Goal: Task Accomplishment & Management: Use online tool/utility

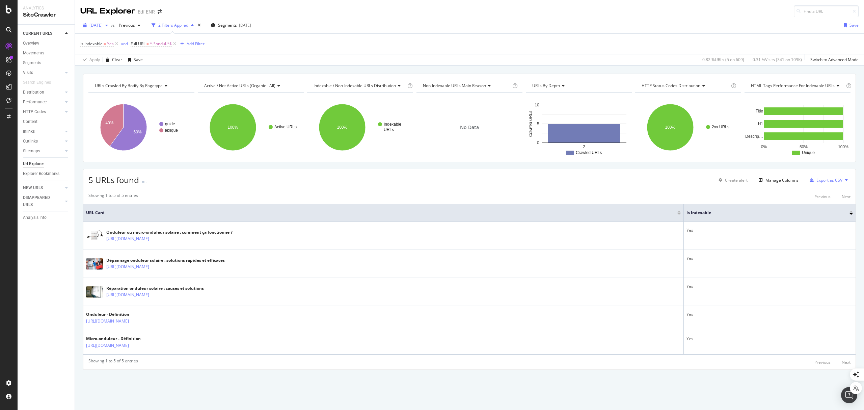
click at [101, 26] on span "2025 Jul. 14th" at bounding box center [95, 25] width 13 height 6
click at [107, 50] on div "2025 Aug. 11th" at bounding box center [112, 50] width 45 height 6
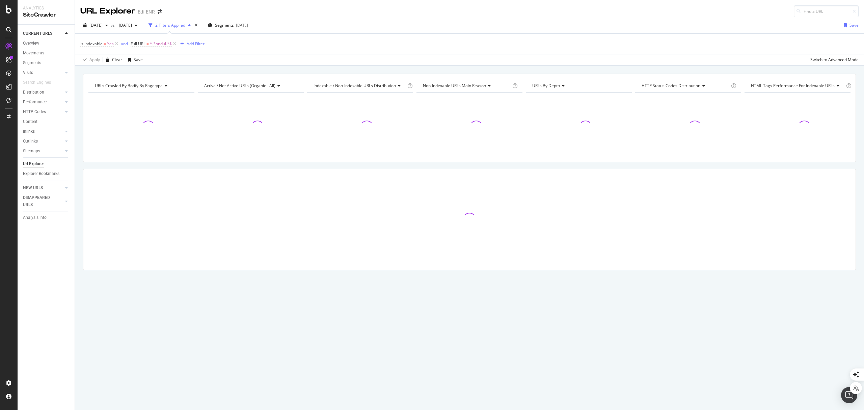
drag, startPoint x: 176, startPoint y: 44, endPoint x: 122, endPoint y: 49, distance: 53.9
click at [176, 44] on icon at bounding box center [175, 44] width 6 height 7
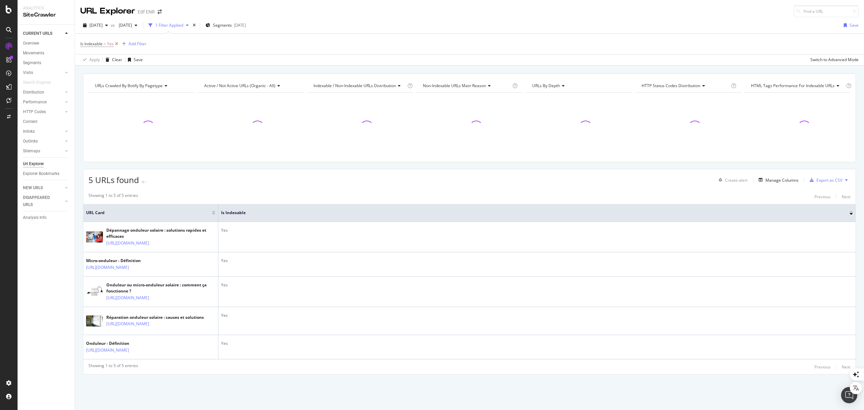
click at [117, 45] on icon at bounding box center [117, 44] width 6 height 7
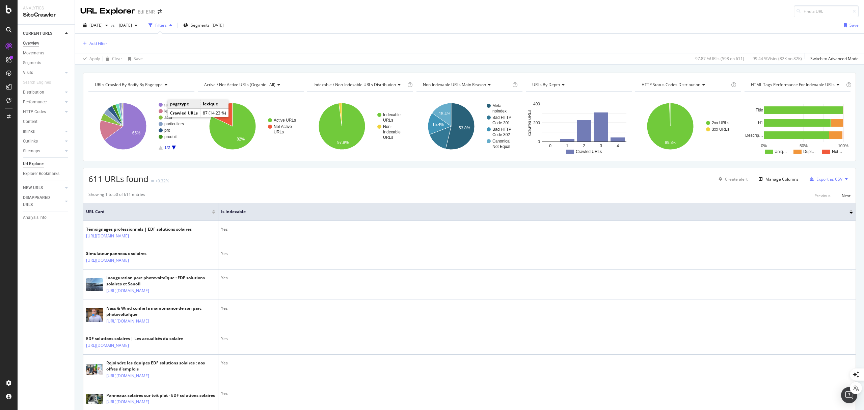
click at [30, 41] on div "Overview" at bounding box center [31, 43] width 16 height 7
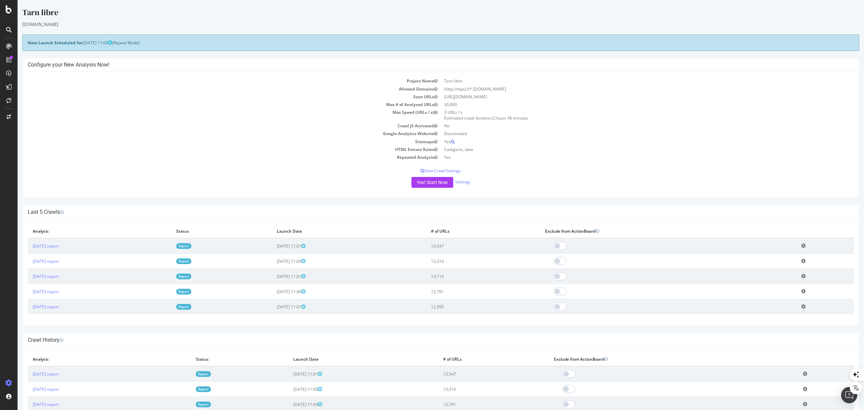
click at [191, 246] on link "Report" at bounding box center [183, 246] width 15 height 6
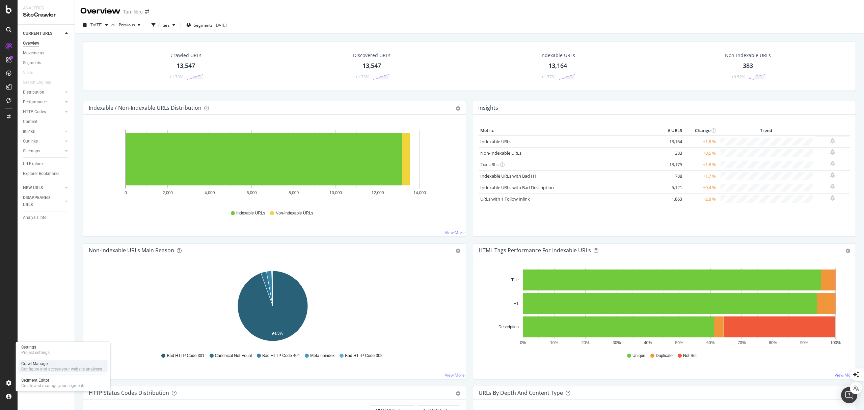
click at [51, 366] on div "Crawl Manager Configure and access your website analyses" at bounding box center [61, 366] width 81 height 11
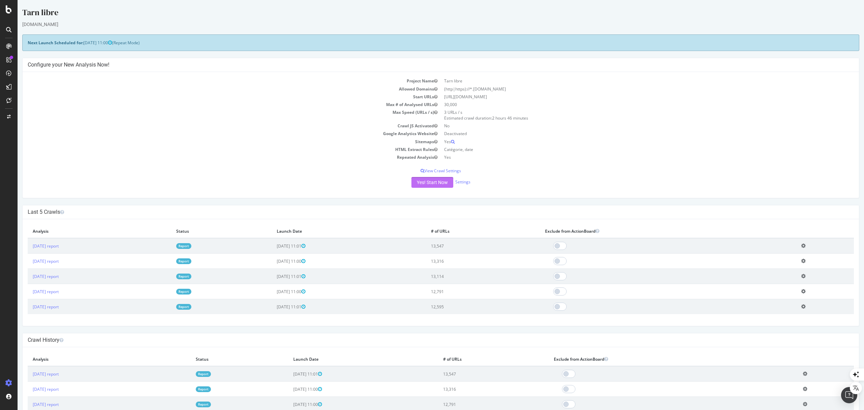
click at [424, 180] on button "Yes! Start Now" at bounding box center [433, 182] width 42 height 11
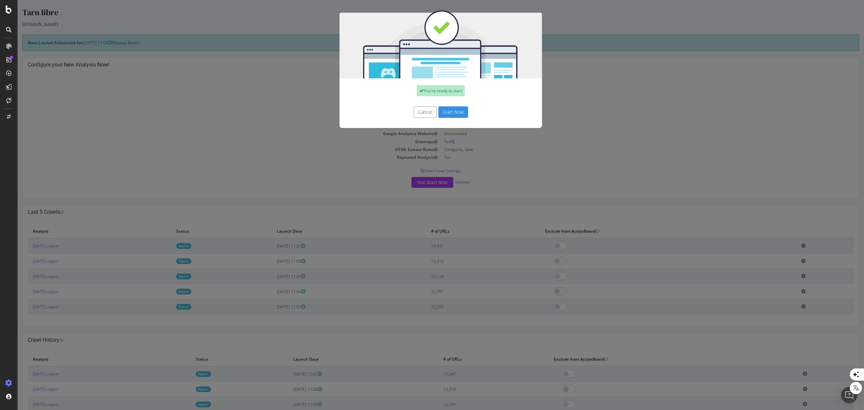
click at [445, 113] on button "Start Now" at bounding box center [454, 111] width 30 height 11
